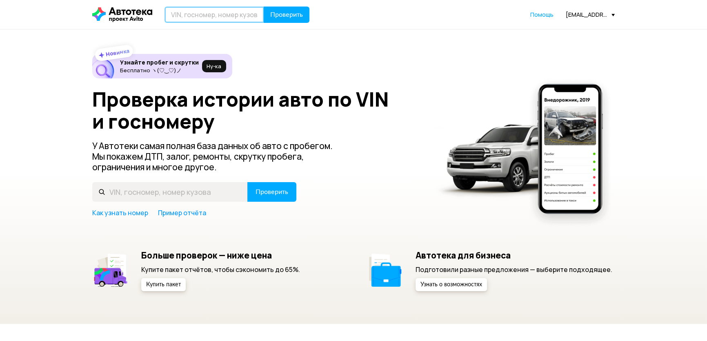
click at [246, 17] on input "text" at bounding box center [215, 15] width 100 height 16
paste input "[US_VEHICLE_IDENTIFICATION_NUMBER]"
type input "[US_VEHICLE_IDENTIFICATION_NUMBER]"
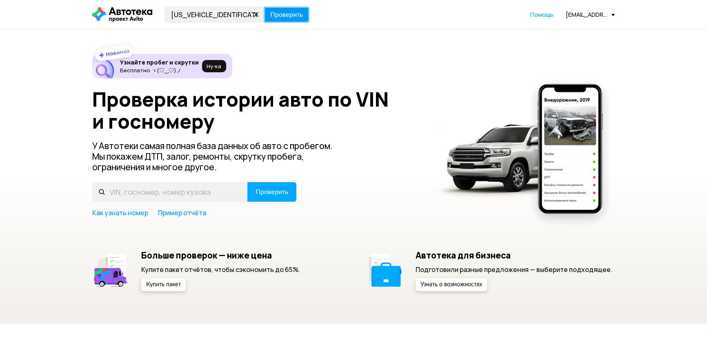
click at [288, 22] on button "Проверить" at bounding box center [287, 15] width 46 height 16
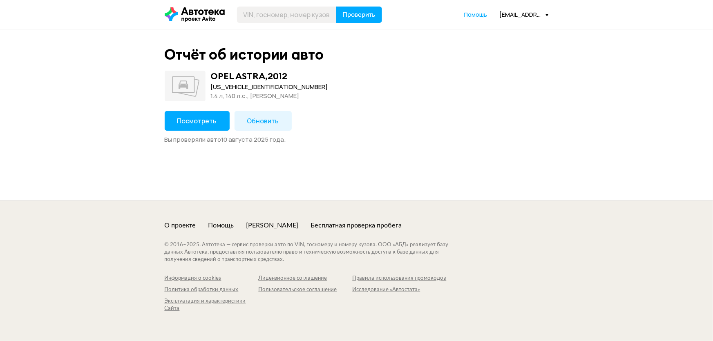
click at [207, 115] on button "Посмотреть" at bounding box center [197, 121] width 65 height 20
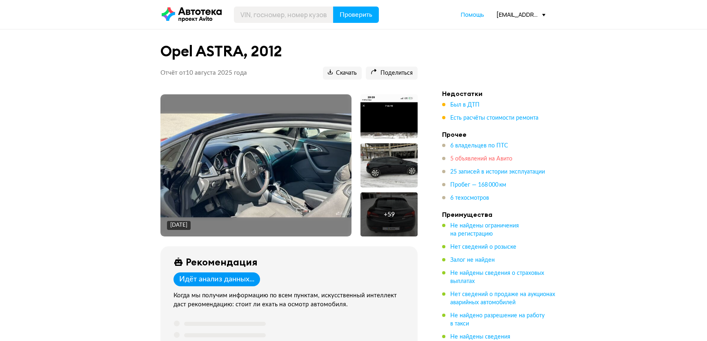
click at [469, 158] on span "5 объявлений на Авито" at bounding box center [481, 159] width 62 height 6
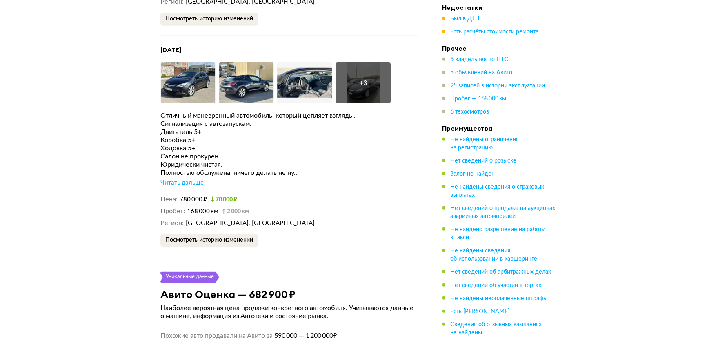
scroll to position [2872, 0]
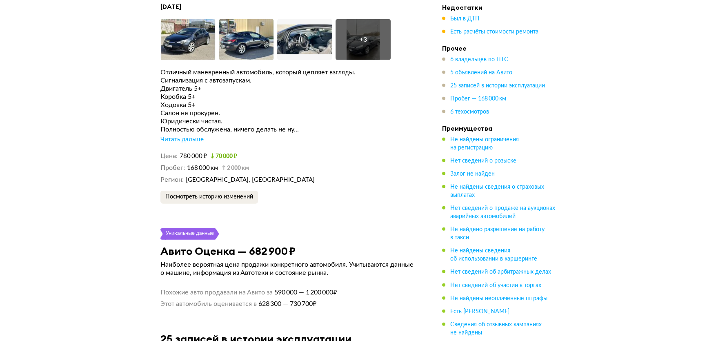
click at [182, 144] on div "Читать дальше" at bounding box center [181, 140] width 43 height 8
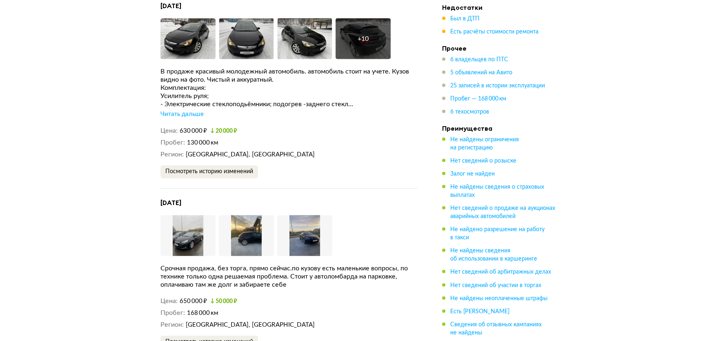
scroll to position [2501, 0]
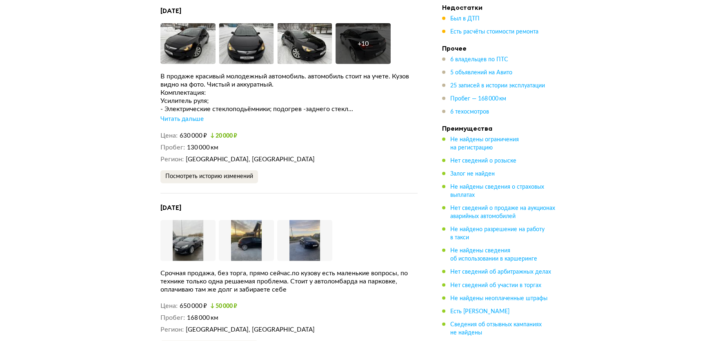
click at [174, 123] on div "Читать дальше" at bounding box center [181, 119] width 43 height 8
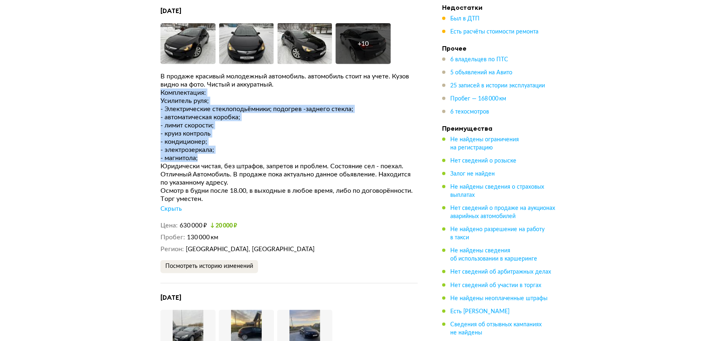
drag, startPoint x: 160, startPoint y: 101, endPoint x: 274, endPoint y: 163, distance: 128.8
click at [274, 163] on div "B продажe красивый молодежный автомобиль. автомобиль стоит на учете. Кузoв видн…" at bounding box center [288, 142] width 257 height 141
copy div "Комплектация: Усилитель руля; - Электрические стеклоподьёмники; подогрев -задне…"
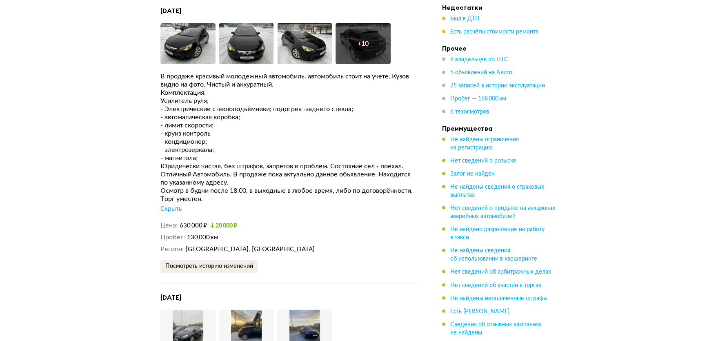
click at [203, 87] on div "B продажe красивый молодежный автомобиль. автомобиль стоит на учете. Кузoв видн…" at bounding box center [288, 80] width 257 height 16
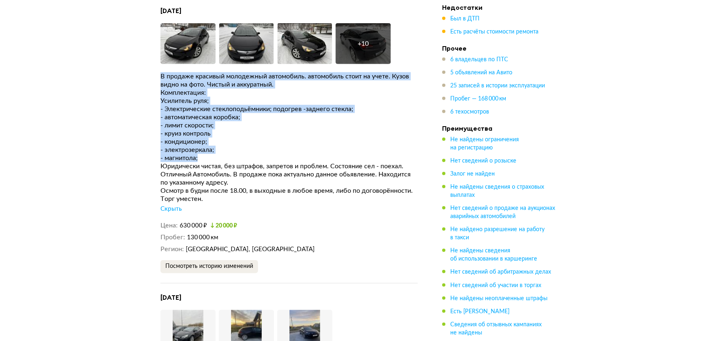
drag, startPoint x: 158, startPoint y: 82, endPoint x: 269, endPoint y: 165, distance: 138.0
click at [269, 165] on article "Уникальные данные 5 объявлений на Авито Мы проверили, продаётся ли этот автомоб…" at bounding box center [289, 150] width 277 height 1125
copy div "B продажe красивый молодежный автомобиль. автомобиль стоит на учете. Кузoв видн…"
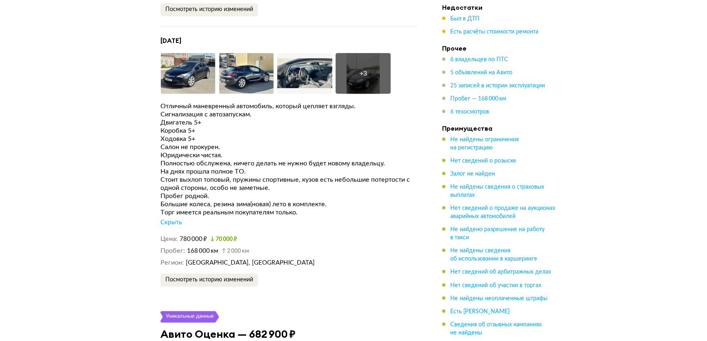
scroll to position [2946, 0]
